Goal: Task Accomplishment & Management: Use online tool/utility

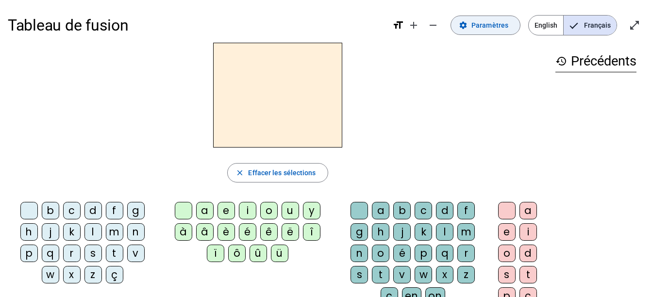
click at [491, 16] on span at bounding box center [485, 25] width 69 height 23
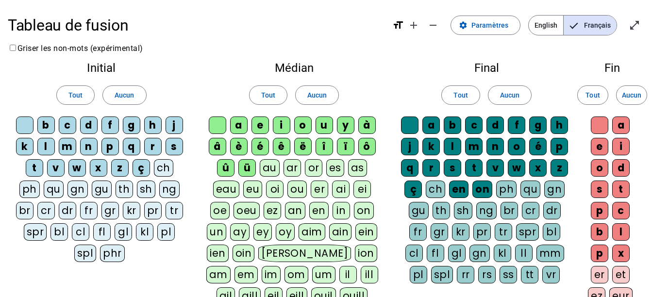
click at [299, 187] on div "ou" at bounding box center [296, 188] width 19 height 17
click at [304, 147] on div "ë" at bounding box center [302, 146] width 17 height 17
click at [286, 147] on div "ê" at bounding box center [281, 146] width 17 height 17
click at [239, 167] on div "ü" at bounding box center [246, 167] width 17 height 17
click at [229, 168] on div "û" at bounding box center [225, 167] width 17 height 17
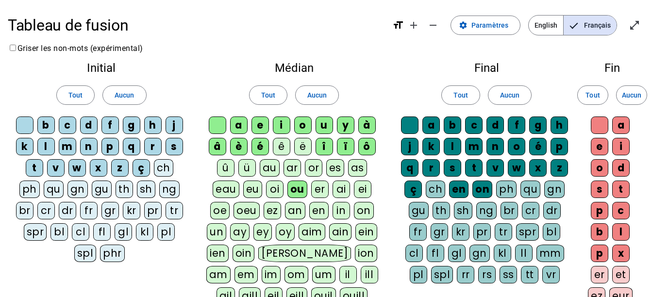
click at [341, 144] on div "ï" at bounding box center [345, 146] width 17 height 17
click at [323, 145] on div "î" at bounding box center [323, 146] width 17 height 17
click at [361, 142] on div "ô" at bounding box center [366, 146] width 17 height 17
click at [220, 147] on div "â" at bounding box center [217, 146] width 17 height 17
click at [165, 162] on div "ch" at bounding box center [163, 167] width 19 height 17
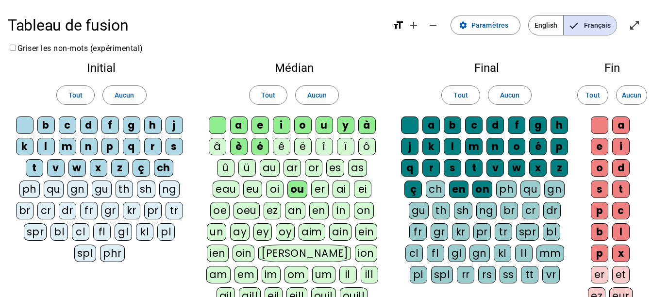
click at [477, 192] on div "on" at bounding box center [482, 188] width 20 height 17
click at [459, 193] on div "en" at bounding box center [458, 188] width 19 height 17
click at [417, 190] on div "ç" at bounding box center [412, 188] width 17 height 17
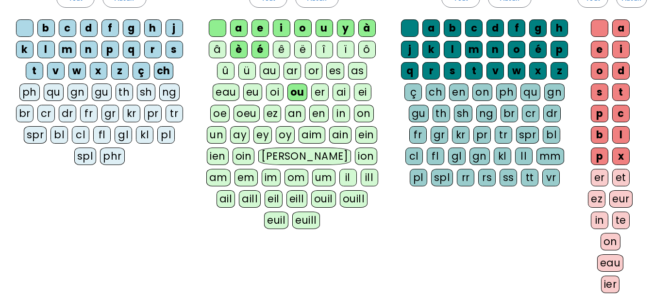
scroll to position [194, 0]
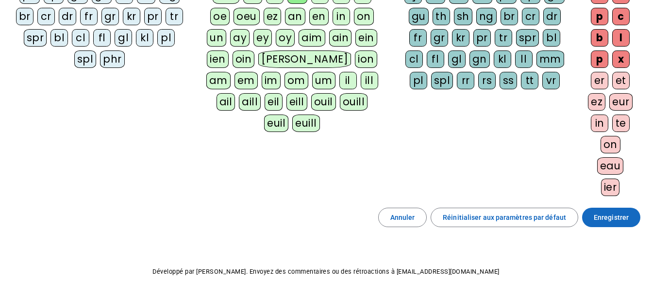
click at [600, 212] on span "Enregistrer" at bounding box center [610, 218] width 35 height 12
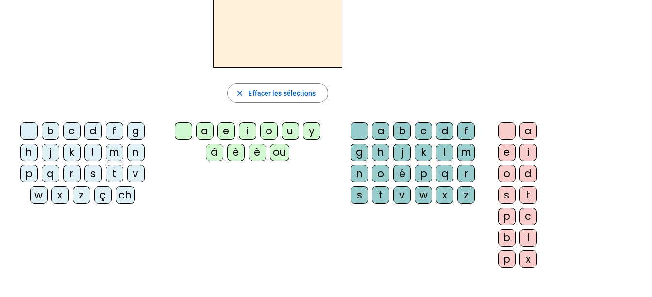
scroll to position [31, 0]
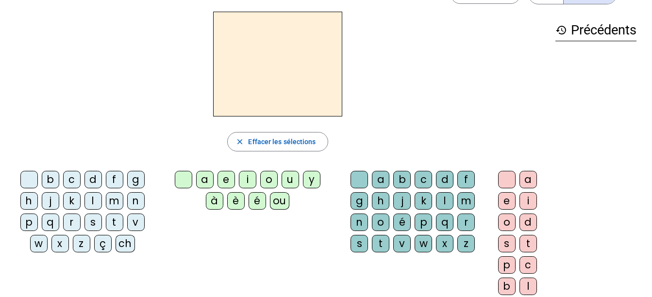
click at [70, 214] on div "r" at bounding box center [71, 221] width 17 height 17
click at [286, 200] on div "ou" at bounding box center [279, 200] width 19 height 17
click at [504, 199] on div "e" at bounding box center [506, 200] width 17 height 17
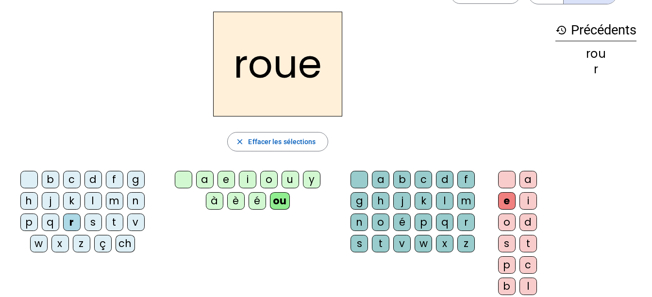
click at [97, 200] on div "l" at bounding box center [92, 200] width 17 height 17
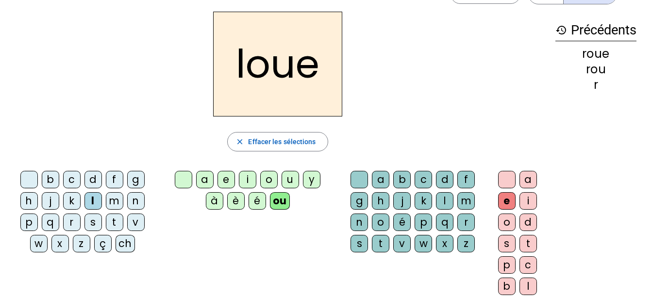
click at [116, 217] on div "t" at bounding box center [114, 221] width 17 height 17
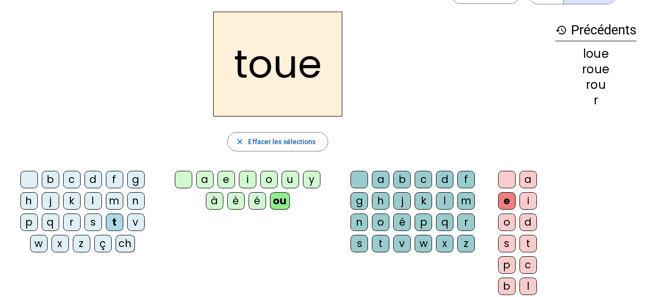
click at [56, 177] on div "b" at bounding box center [50, 179] width 17 height 17
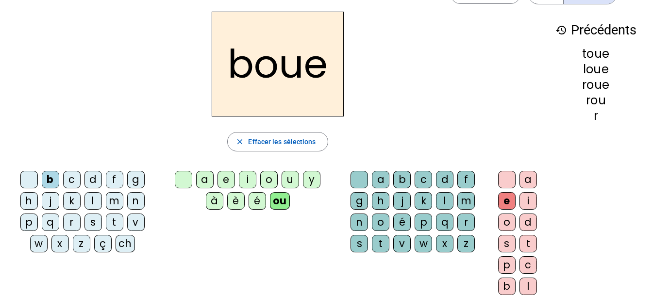
click at [126, 241] on div "ch" at bounding box center [124, 243] width 19 height 17
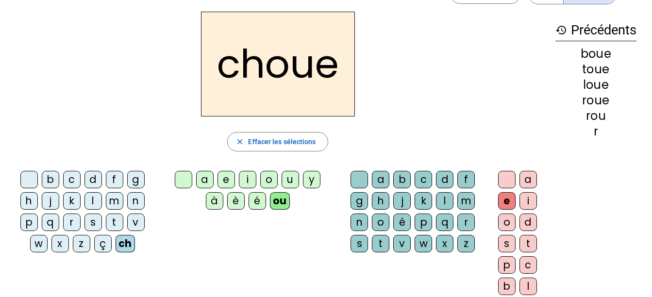
click at [501, 201] on div "e" at bounding box center [506, 200] width 17 height 17
click at [507, 196] on div "e" at bounding box center [506, 200] width 17 height 17
click at [506, 177] on div at bounding box center [506, 179] width 17 height 17
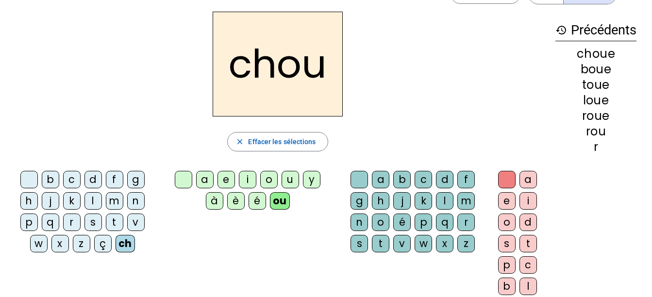
click at [115, 217] on div "t" at bounding box center [114, 221] width 17 height 17
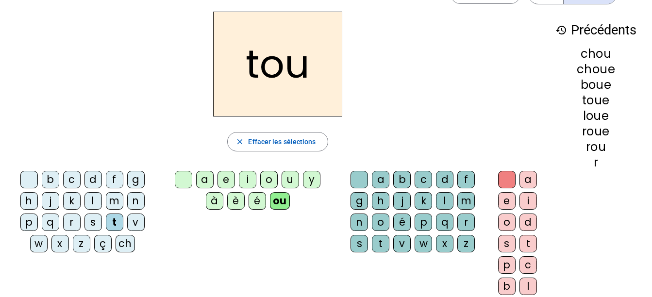
click at [503, 249] on div "s" at bounding box center [506, 243] width 17 height 17
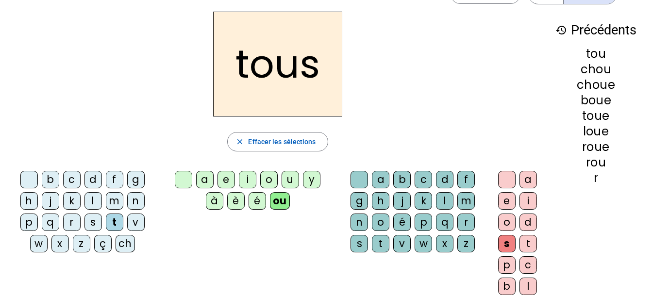
click at [528, 245] on div "t" at bounding box center [527, 243] width 17 height 17
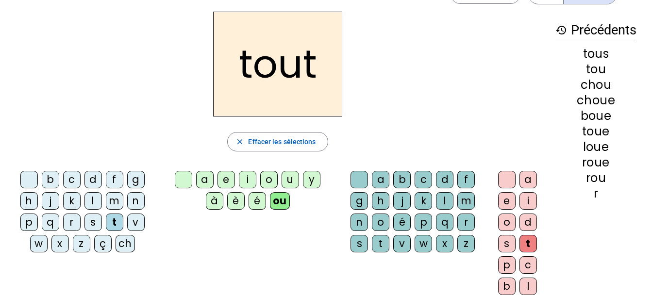
scroll to position [80, 0]
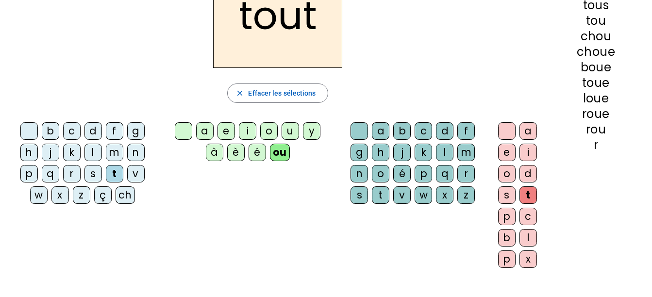
click at [524, 257] on div "x" at bounding box center [527, 258] width 17 height 17
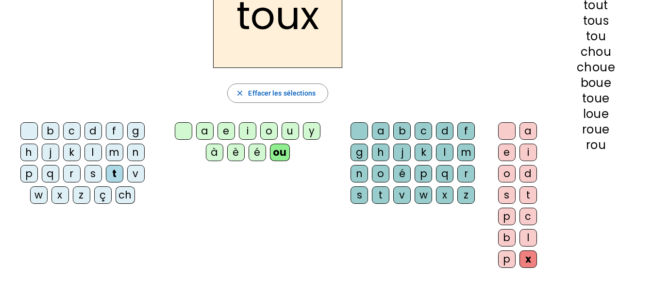
scroll to position [31, 0]
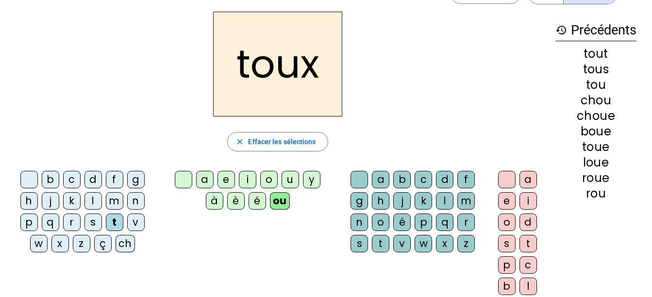
click at [74, 220] on div "r" at bounding box center [71, 221] width 17 height 17
click at [131, 241] on div "ch" at bounding box center [124, 243] width 19 height 17
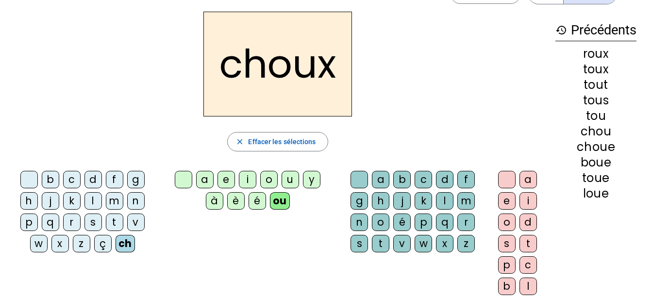
click at [56, 203] on div "j" at bounding box center [50, 200] width 17 height 17
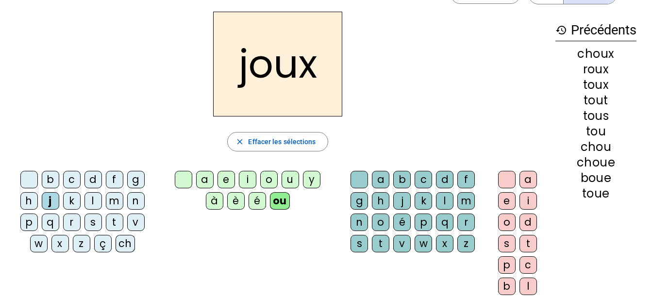
click at [499, 203] on div "e" at bounding box center [506, 200] width 17 height 17
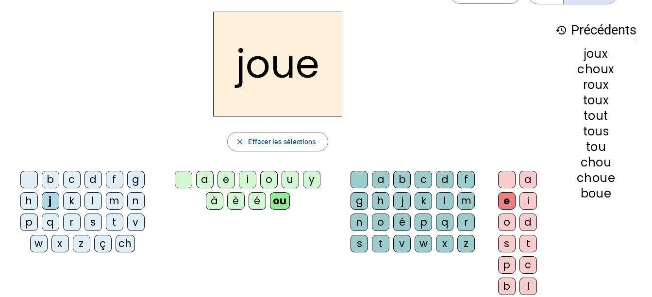
click at [54, 179] on div "b" at bounding box center [50, 179] width 17 height 17
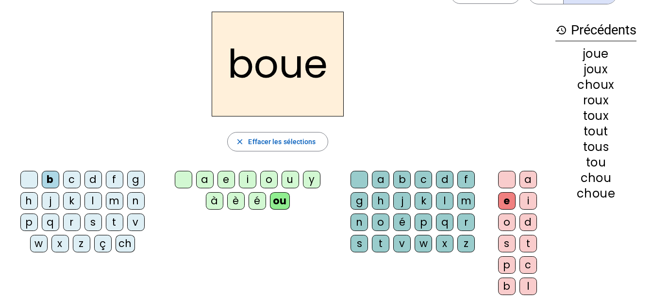
click at [363, 204] on div "g" at bounding box center [358, 200] width 17 height 17
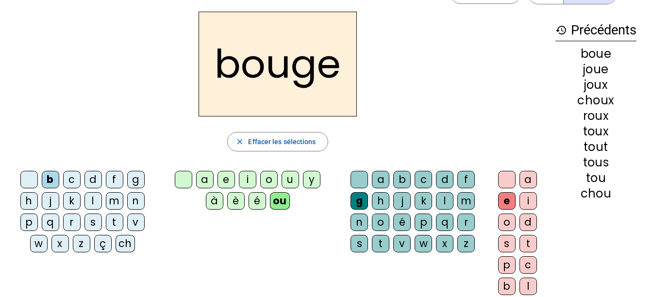
scroll to position [0, 0]
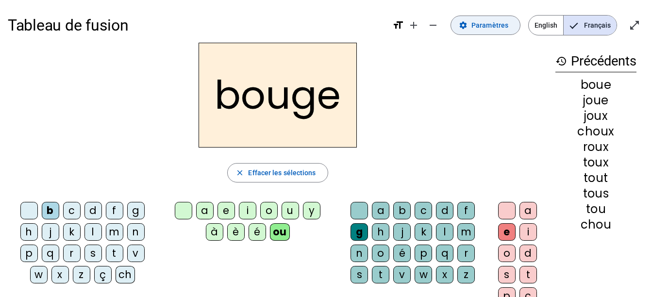
click at [491, 28] on span "Paramètres" at bounding box center [489, 25] width 37 height 12
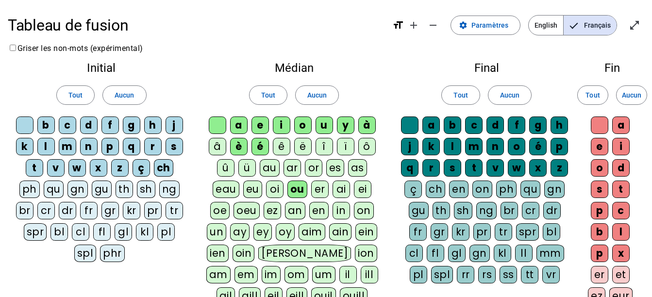
drag, startPoint x: 435, startPoint y: 189, endPoint x: 521, endPoint y: 110, distance: 116.4
click at [436, 188] on div "ch" at bounding box center [434, 188] width 19 height 17
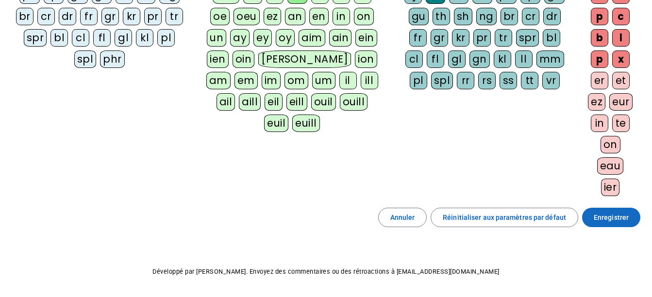
click at [621, 215] on span "Enregistrer" at bounding box center [610, 218] width 35 height 12
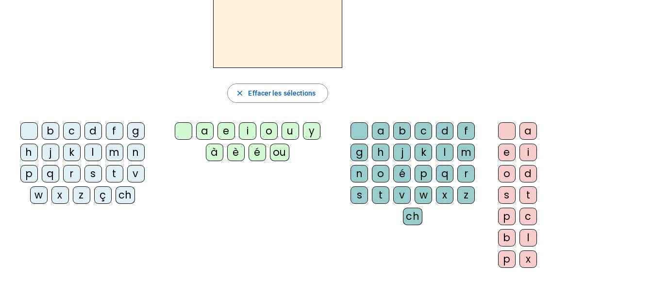
scroll to position [31, 0]
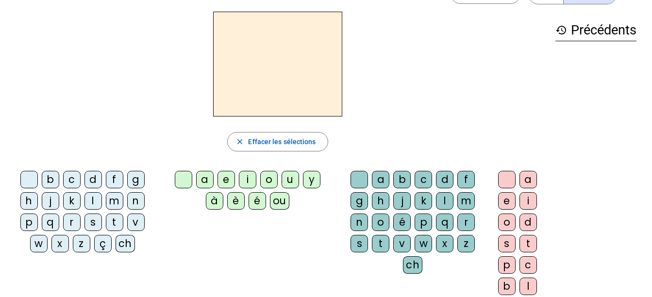
click at [135, 228] on div "v" at bounding box center [135, 221] width 17 height 17
click at [279, 199] on div "ou" at bounding box center [279, 200] width 19 height 17
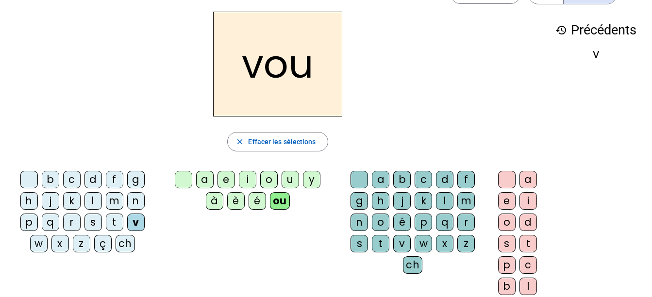
click at [509, 248] on div "s" at bounding box center [506, 243] width 17 height 17
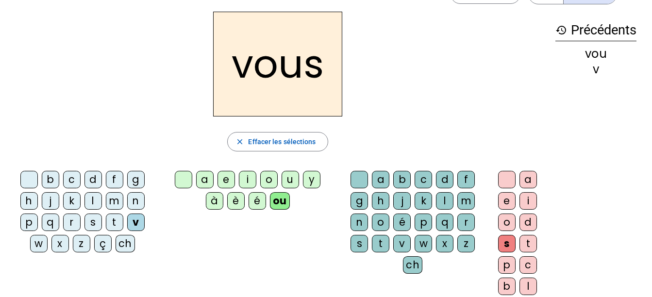
click at [108, 218] on div "t" at bounding box center [114, 221] width 17 height 17
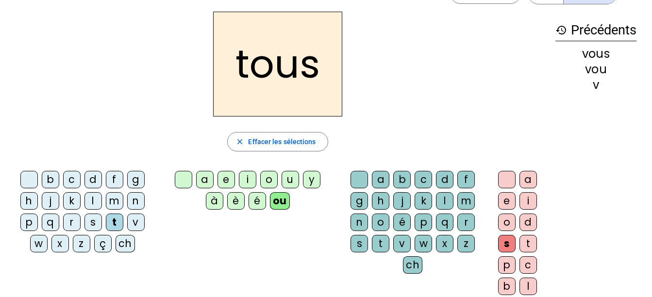
click at [93, 219] on div "s" at bounding box center [92, 221] width 17 height 17
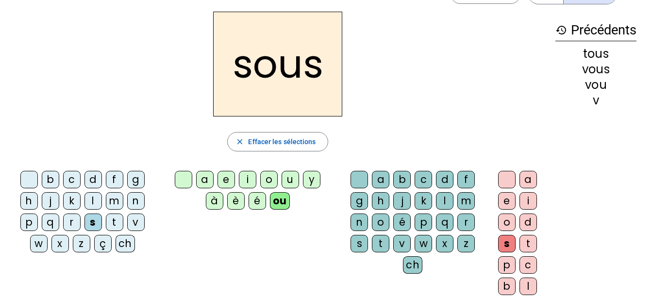
click at [503, 195] on div "e" at bounding box center [506, 200] width 17 height 17
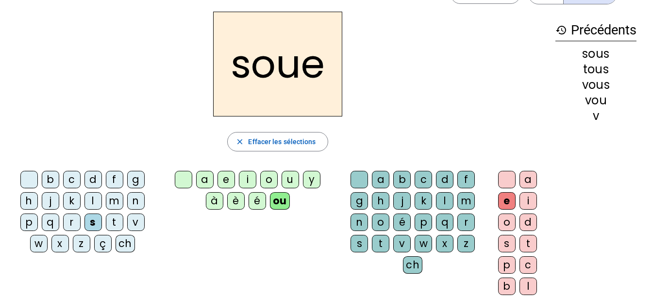
click at [421, 221] on div "p" at bounding box center [422, 221] width 17 height 17
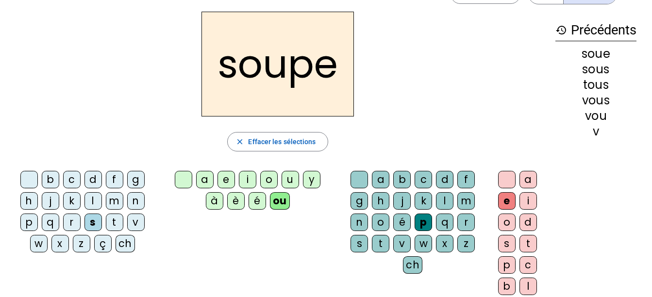
click at [73, 181] on div "c" at bounding box center [71, 179] width 17 height 17
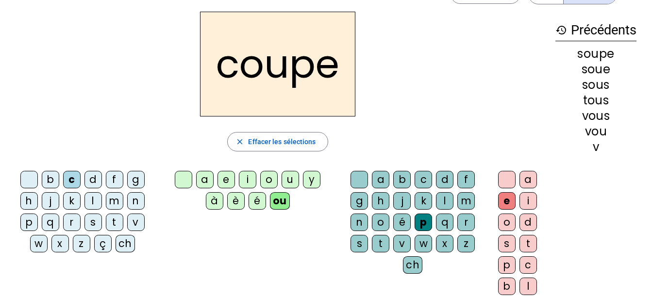
click at [381, 241] on div "t" at bounding box center [380, 243] width 17 height 17
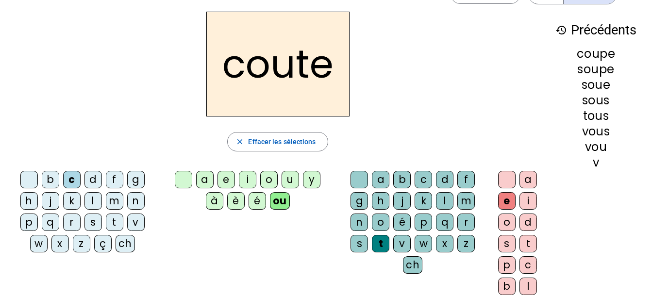
click at [444, 180] on div "d" at bounding box center [444, 179] width 17 height 17
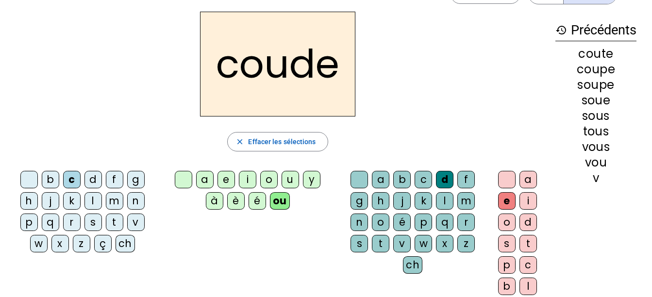
click at [52, 179] on div "b" at bounding box center [50, 179] width 17 height 17
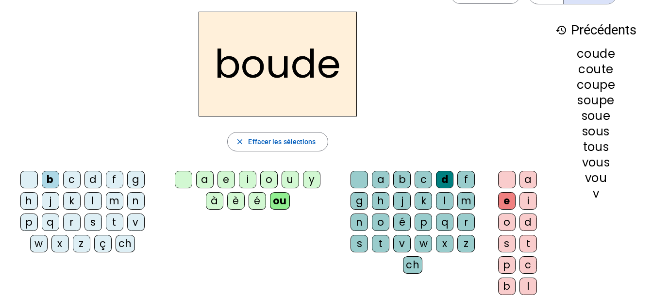
click at [112, 221] on div "t" at bounding box center [114, 221] width 17 height 17
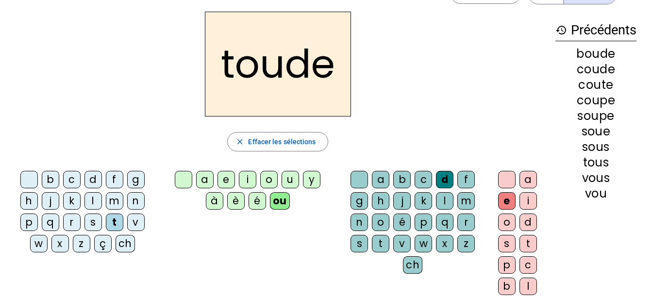
click at [527, 247] on div "t" at bounding box center [527, 243] width 17 height 17
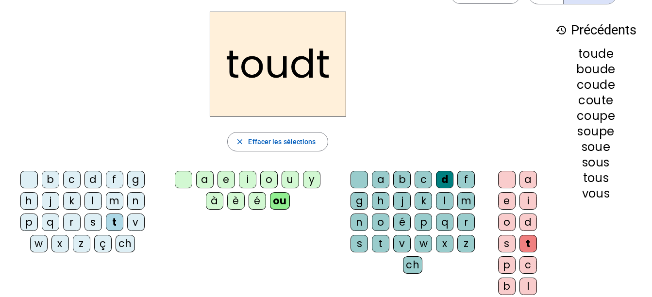
click at [504, 200] on div "e" at bounding box center [506, 200] width 17 height 17
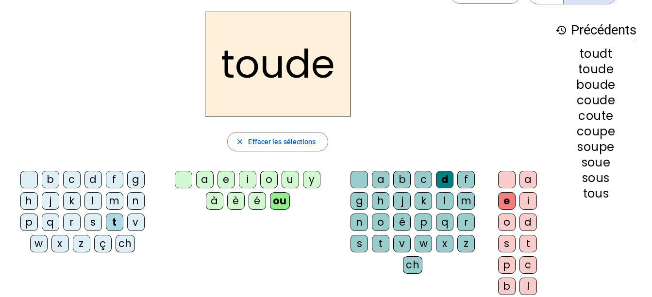
click at [379, 240] on div "t" at bounding box center [380, 243] width 17 height 17
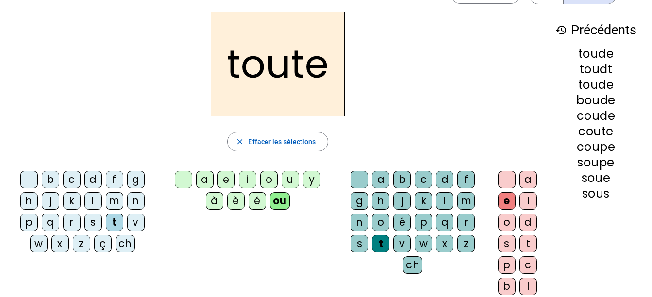
click at [79, 219] on div "r" at bounding box center [71, 221] width 17 height 17
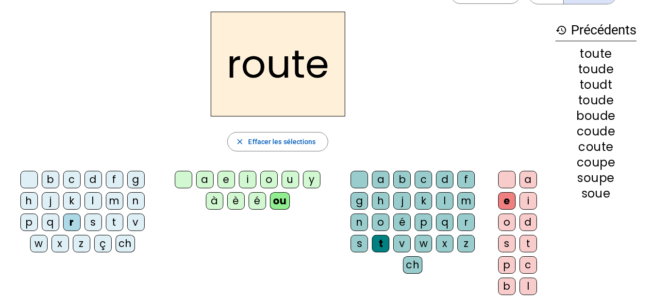
click at [357, 197] on div "g" at bounding box center [358, 200] width 17 height 17
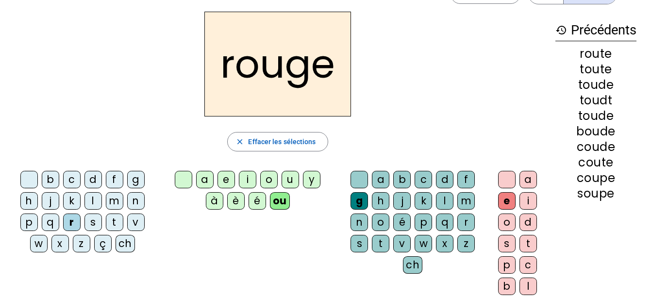
click at [50, 183] on div "b" at bounding box center [50, 179] width 17 height 17
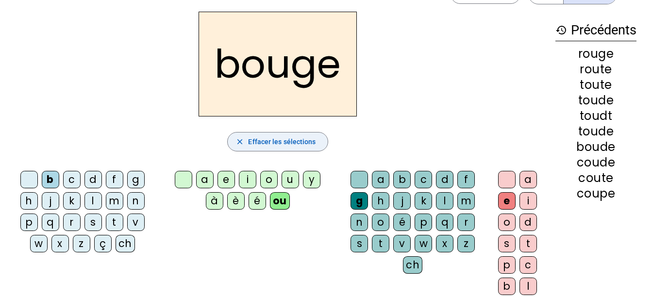
click at [283, 135] on span "button" at bounding box center [277, 141] width 99 height 23
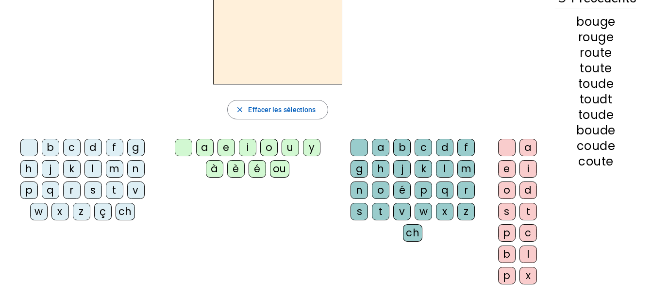
scroll to position [0, 0]
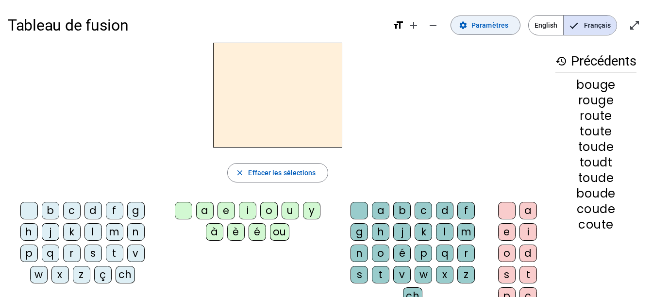
click at [477, 29] on span "Paramètres" at bounding box center [489, 25] width 37 height 12
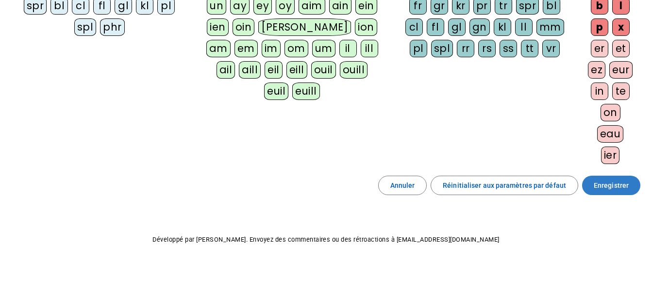
click at [609, 183] on span "Enregistrer" at bounding box center [610, 186] width 35 height 12
